Goal: Task Accomplishment & Management: Use online tool/utility

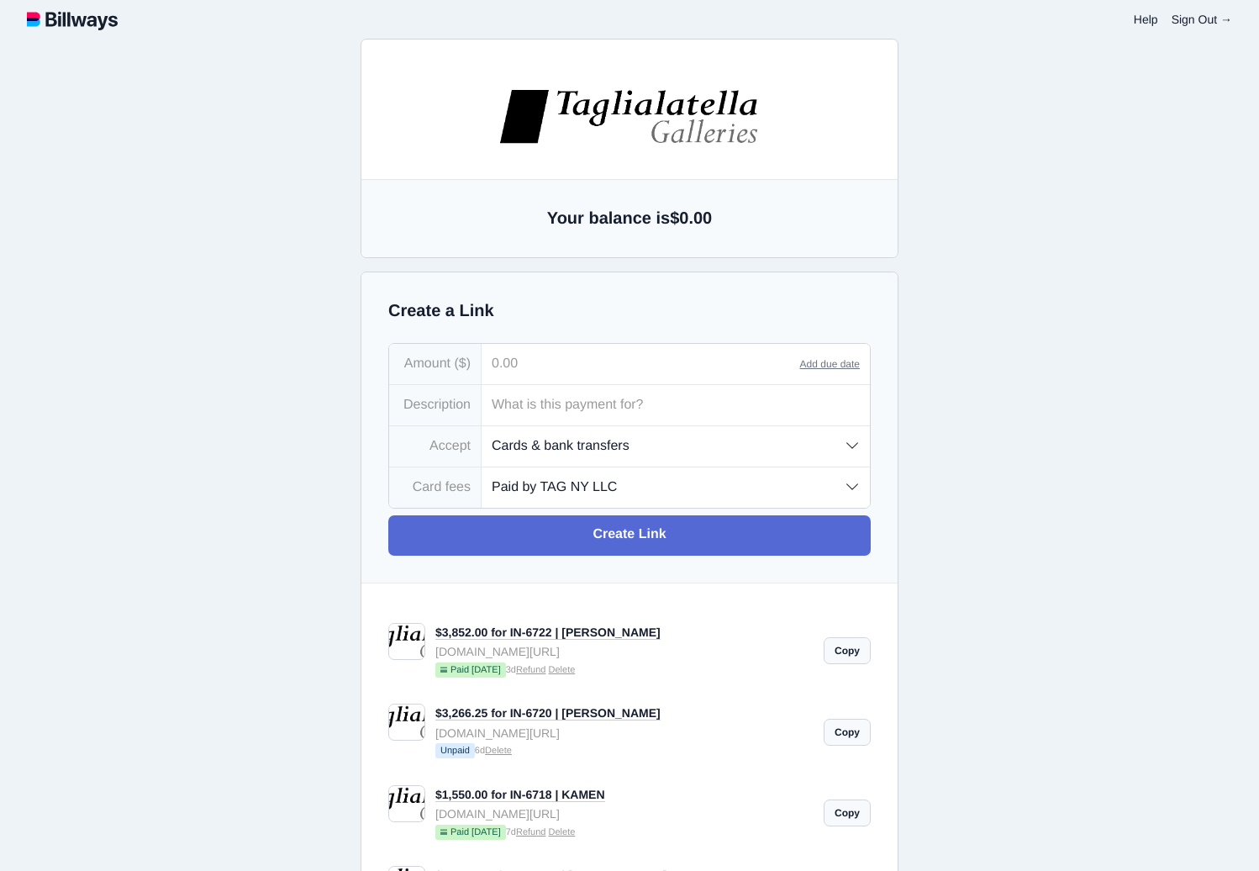
click at [557, 374] on input "tel" at bounding box center [641, 364] width 319 height 40
type input "1,300.00"
click at [555, 406] on input "text" at bounding box center [676, 405] width 388 height 40
click at [514, 407] on input "IN06730" at bounding box center [676, 405] width 388 height 40
click at [643, 403] on input "IN-6730" at bounding box center [676, 405] width 388 height 40
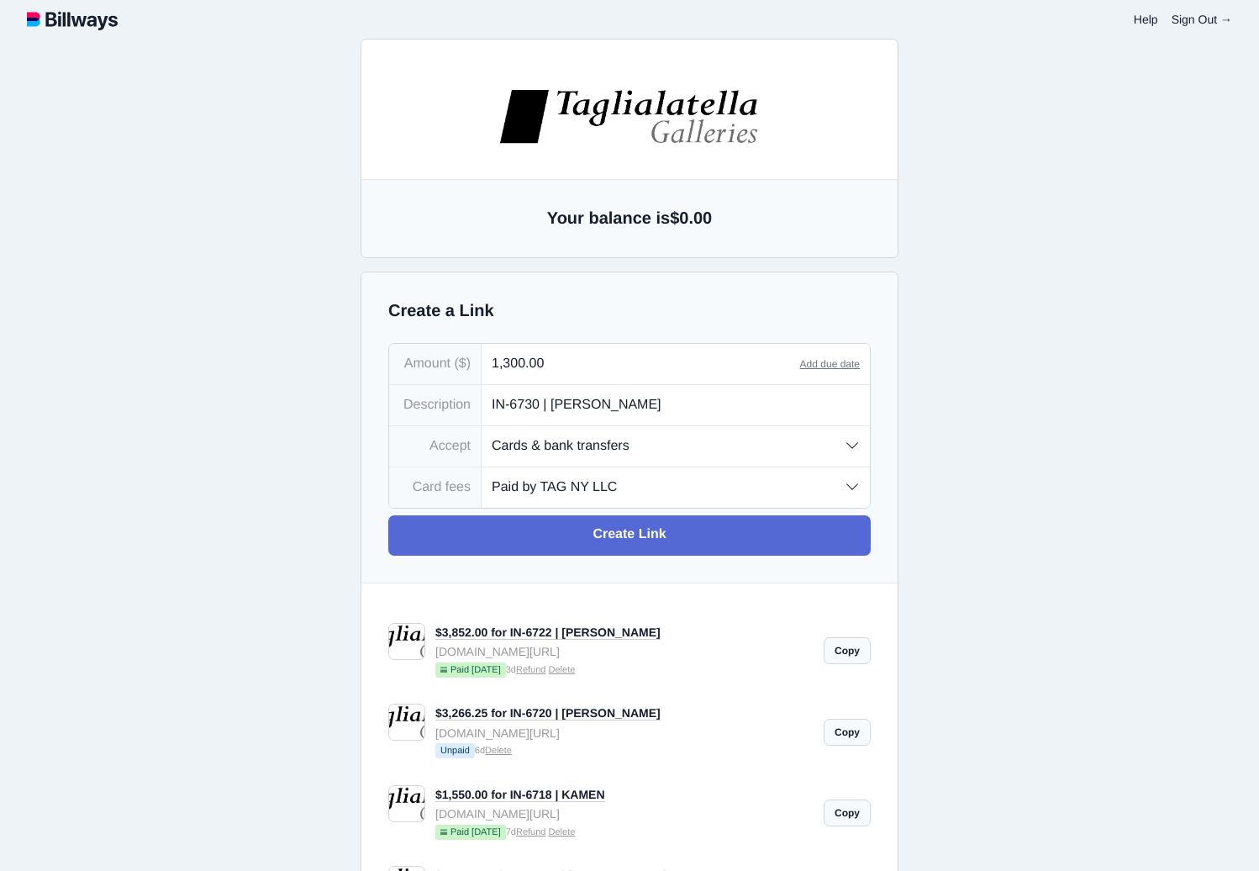
type input "IN-6730 | [PERSON_NAME]"
click at [646, 492] on select "Paid by TAG NY LLC Paid by customer (US) Paid by customer (Int'l)" at bounding box center [676, 486] width 388 height 39
click at [631, 491] on select "Paid by TAG NY LLC Paid by customer (US) Paid by customer (Int'l)" at bounding box center [676, 486] width 388 height 39
select select "customer-intl"
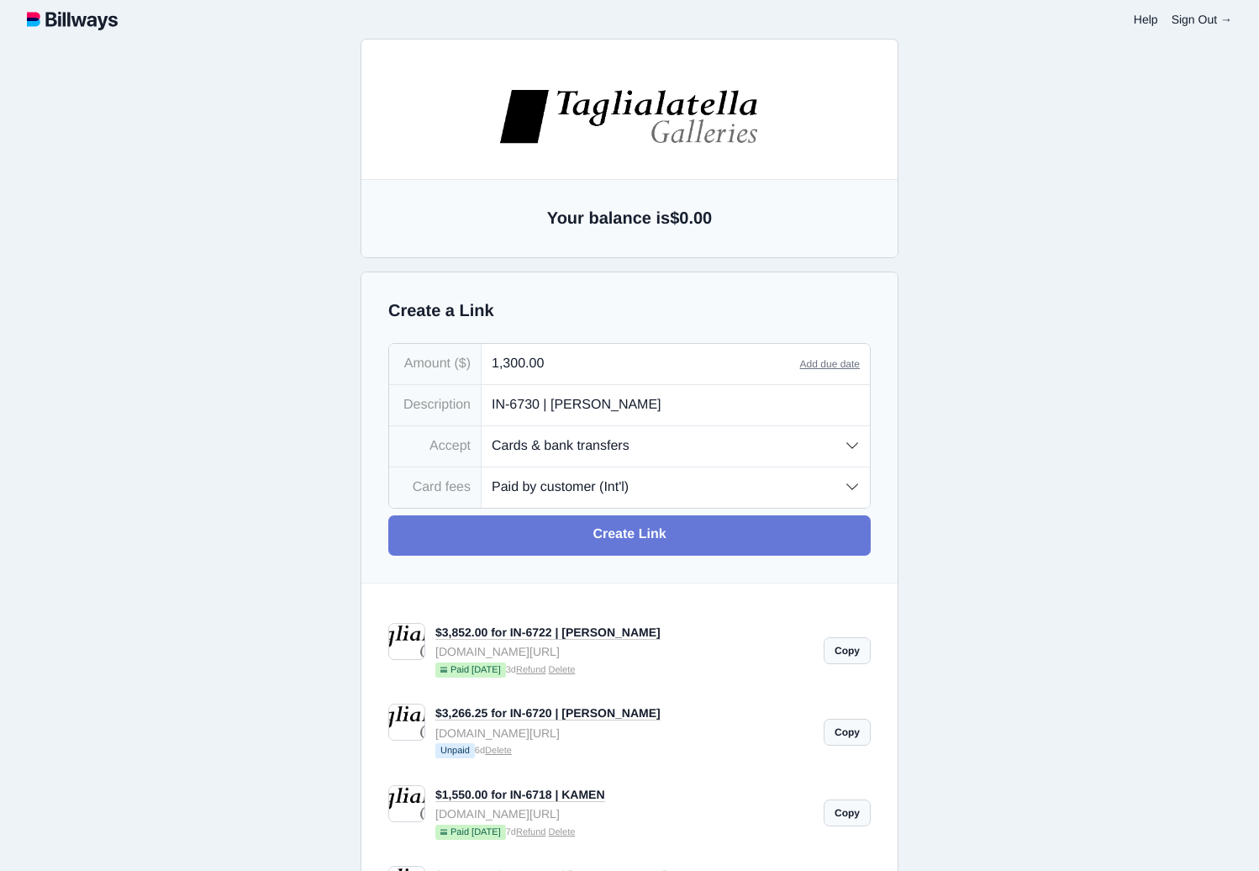
click at [639, 534] on link "Create Link" at bounding box center [629, 535] width 482 height 40
type input "[EMAIL_ADDRESS][DOMAIN_NAME]"
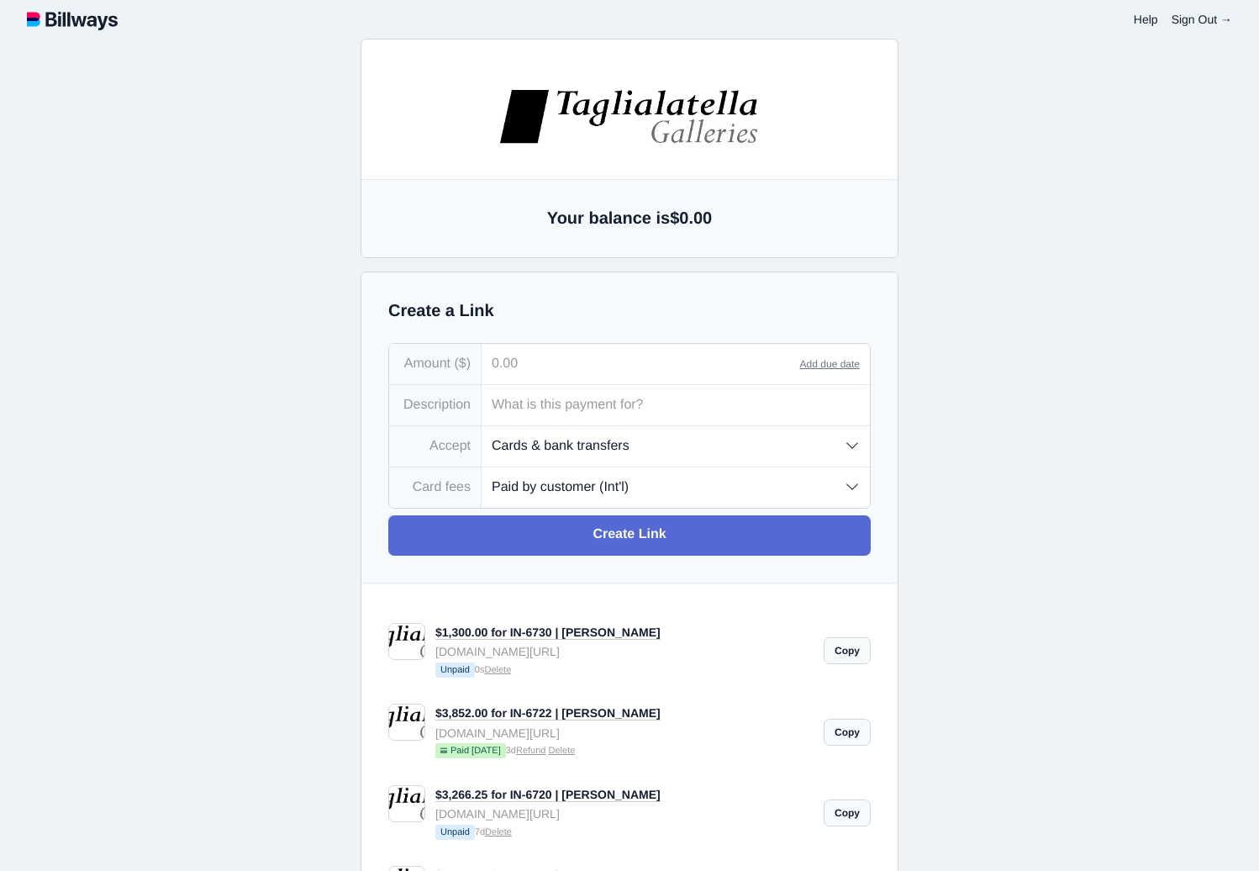
click at [845, 656] on link "Copy" at bounding box center [847, 650] width 47 height 27
